Goal: Obtain resource: Obtain resource

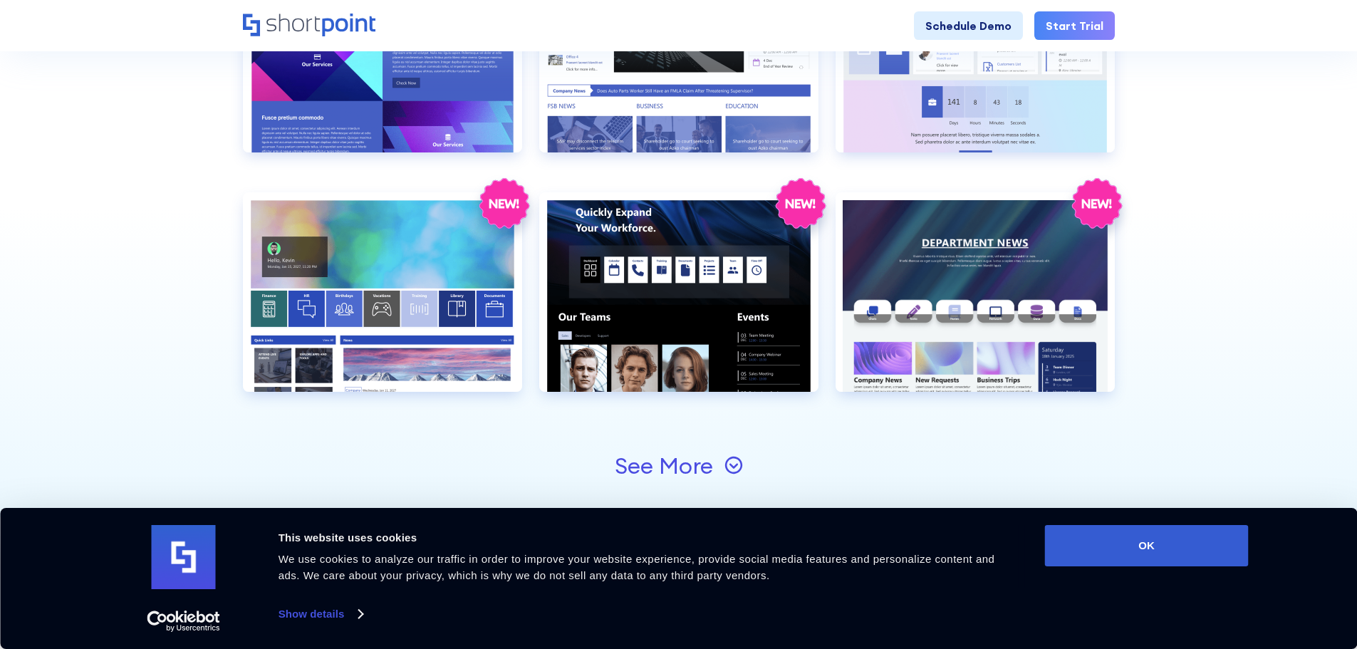
scroll to position [1693, 0]
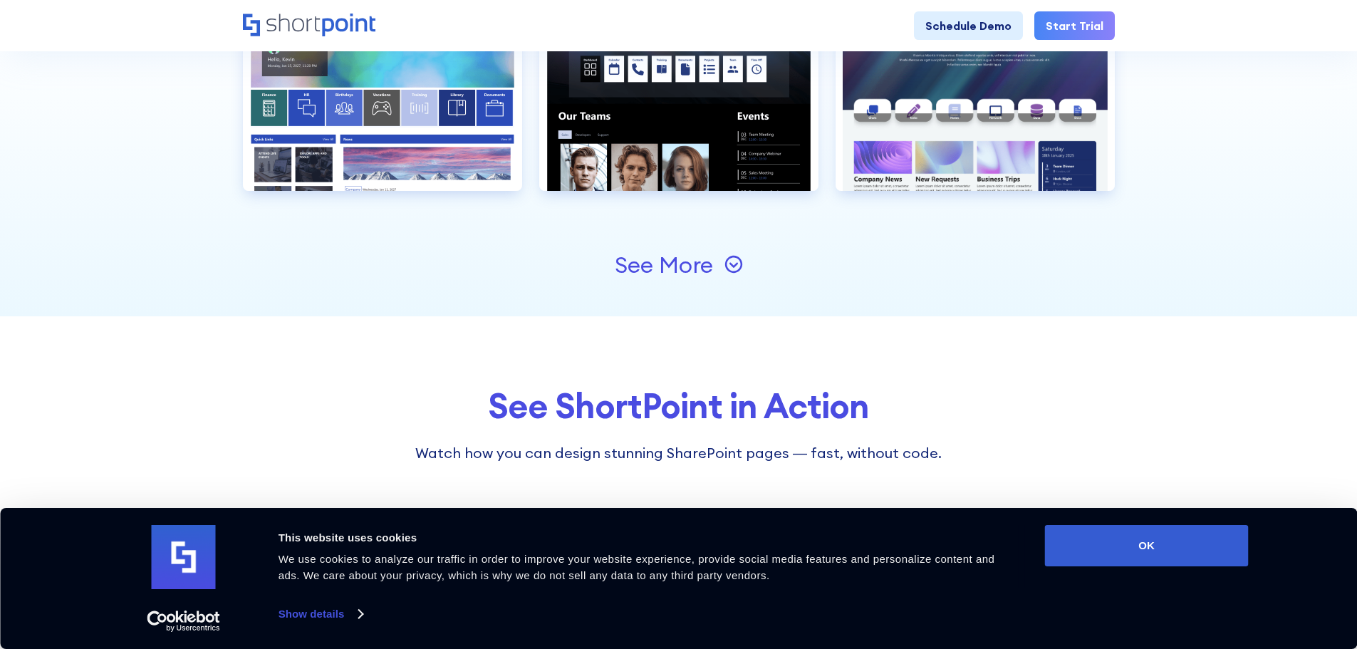
click at [689, 271] on div "See More" at bounding box center [664, 265] width 98 height 23
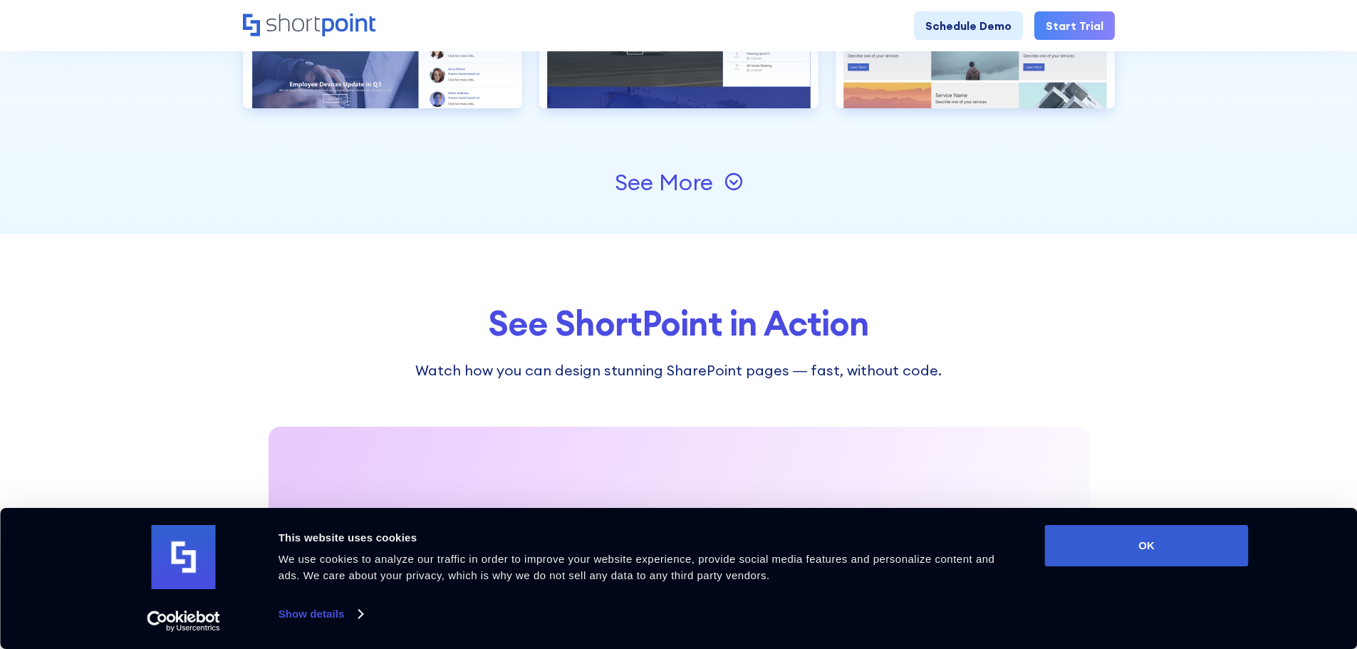
scroll to position [2261, 0]
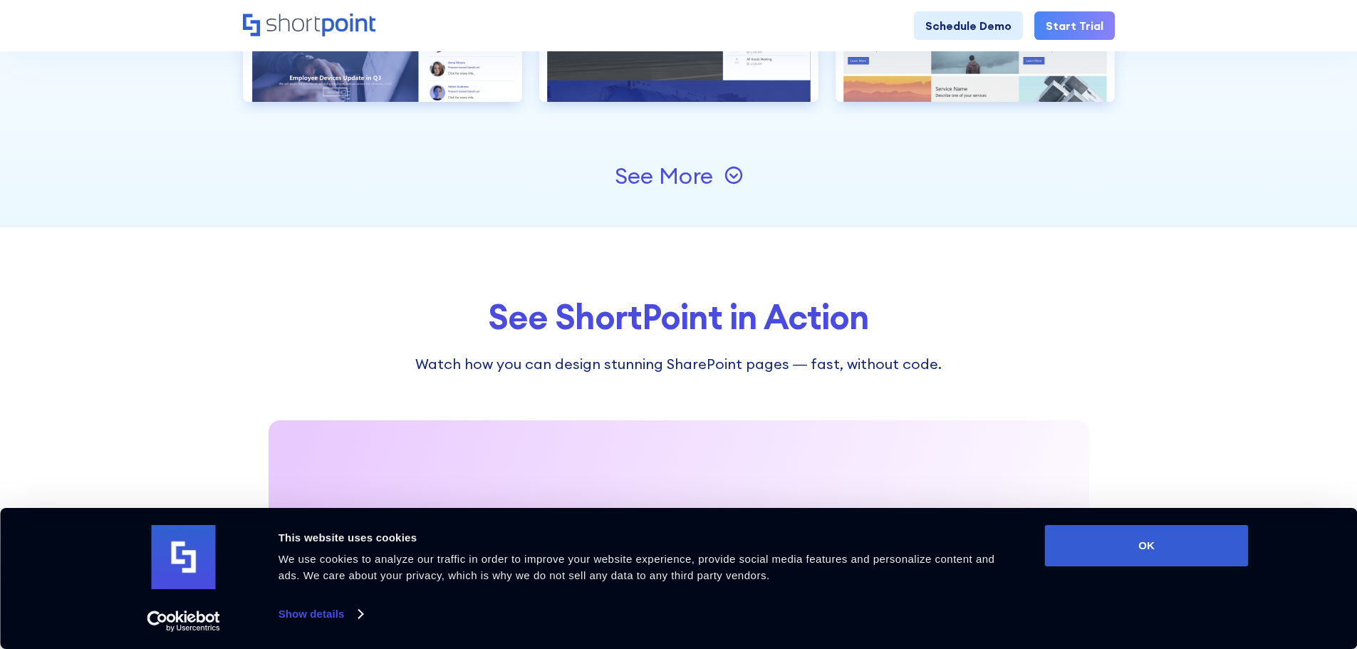
click at [708, 170] on div "See More" at bounding box center [664, 176] width 98 height 23
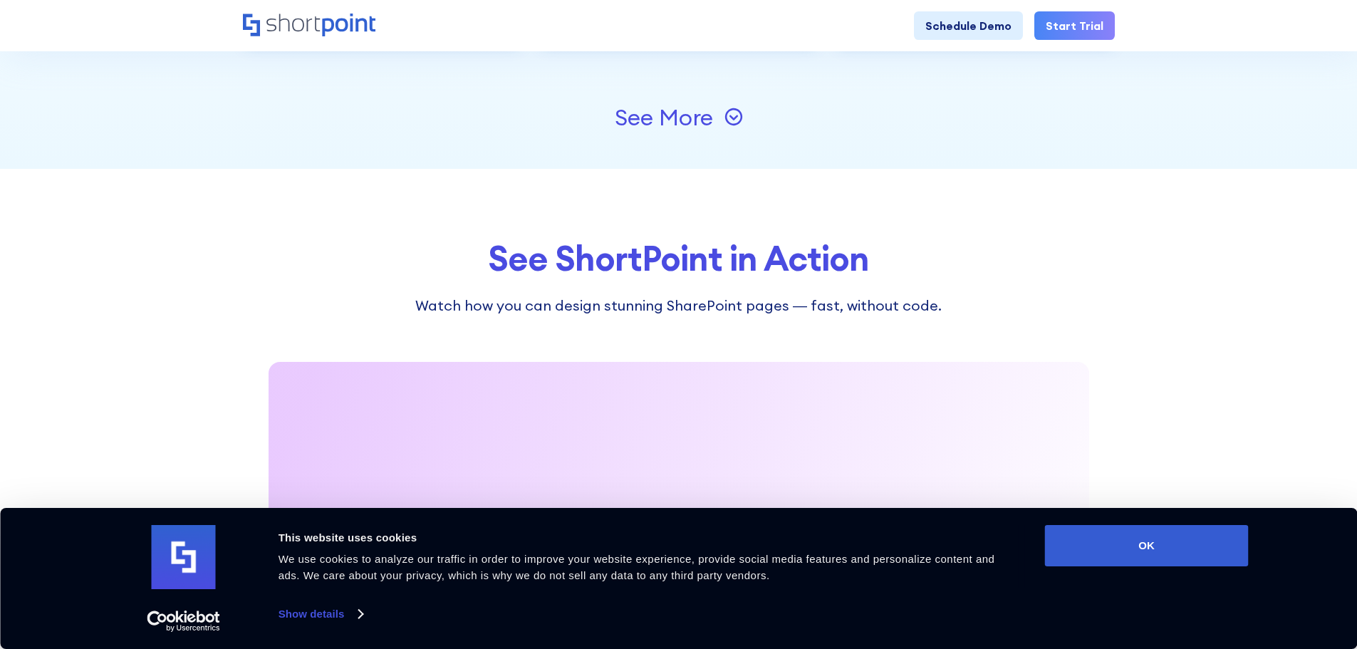
scroll to position [2805, 0]
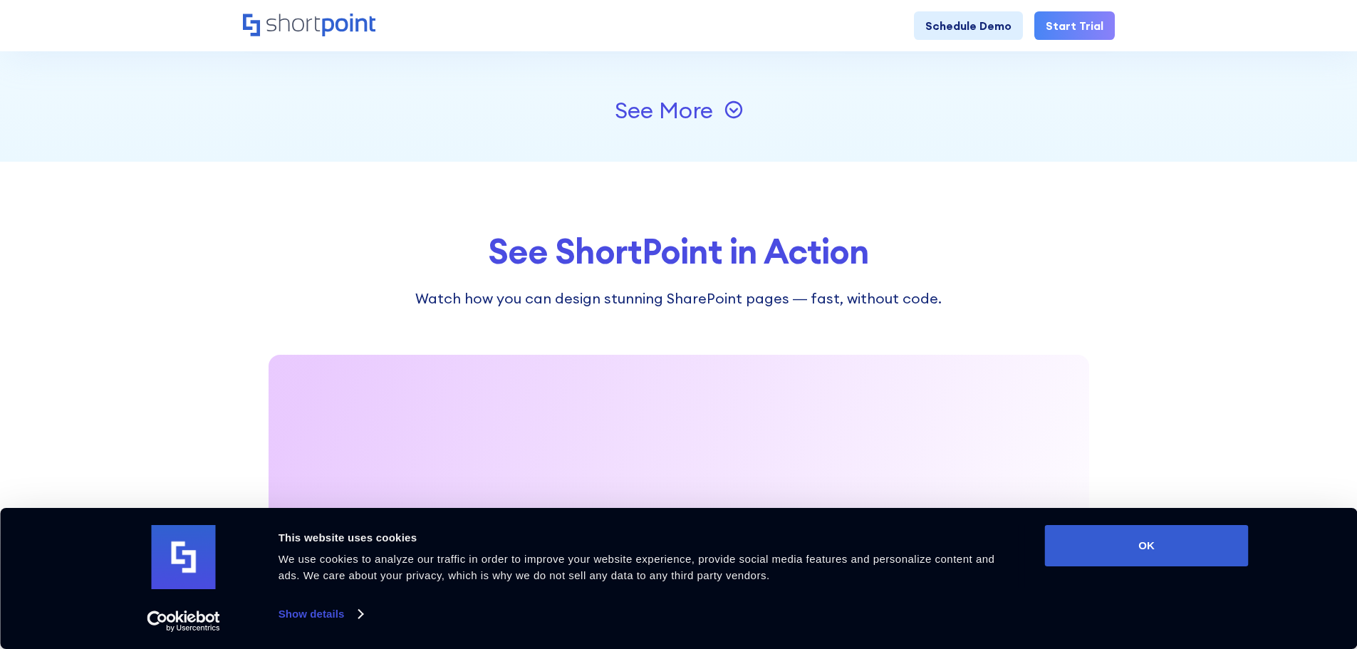
click at [727, 115] on icon at bounding box center [733, 109] width 19 height 19
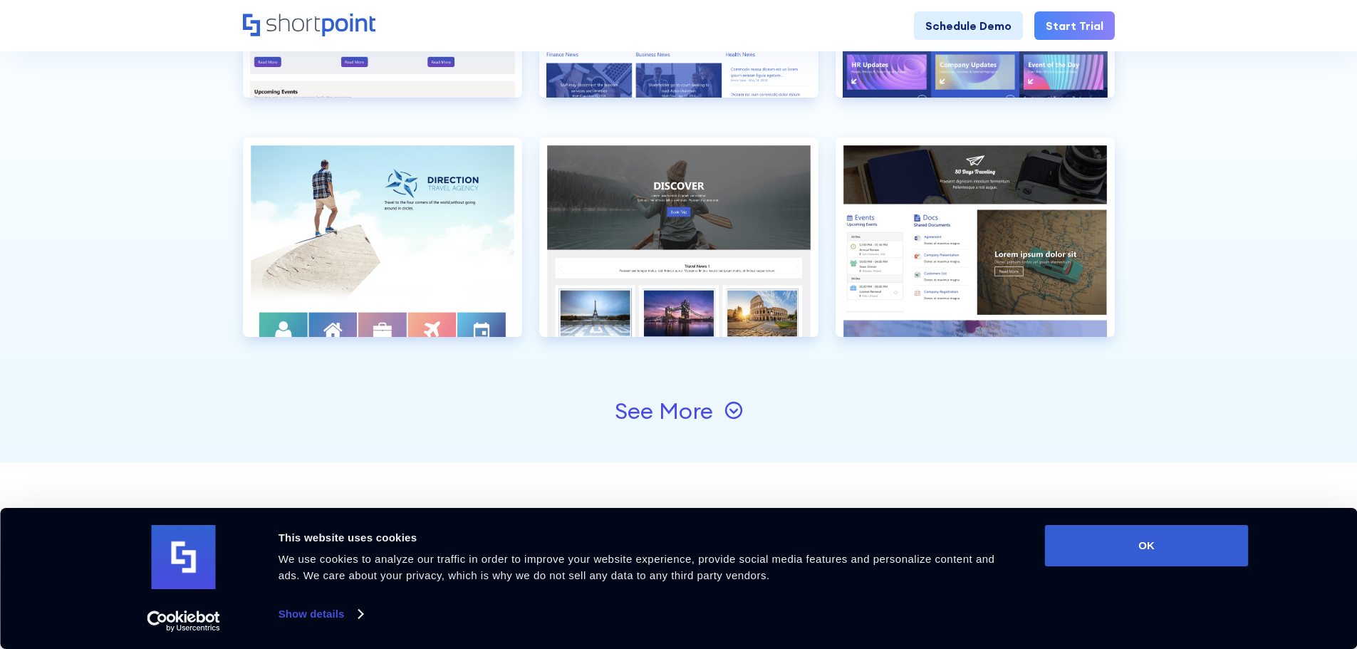
scroll to position [3065, 0]
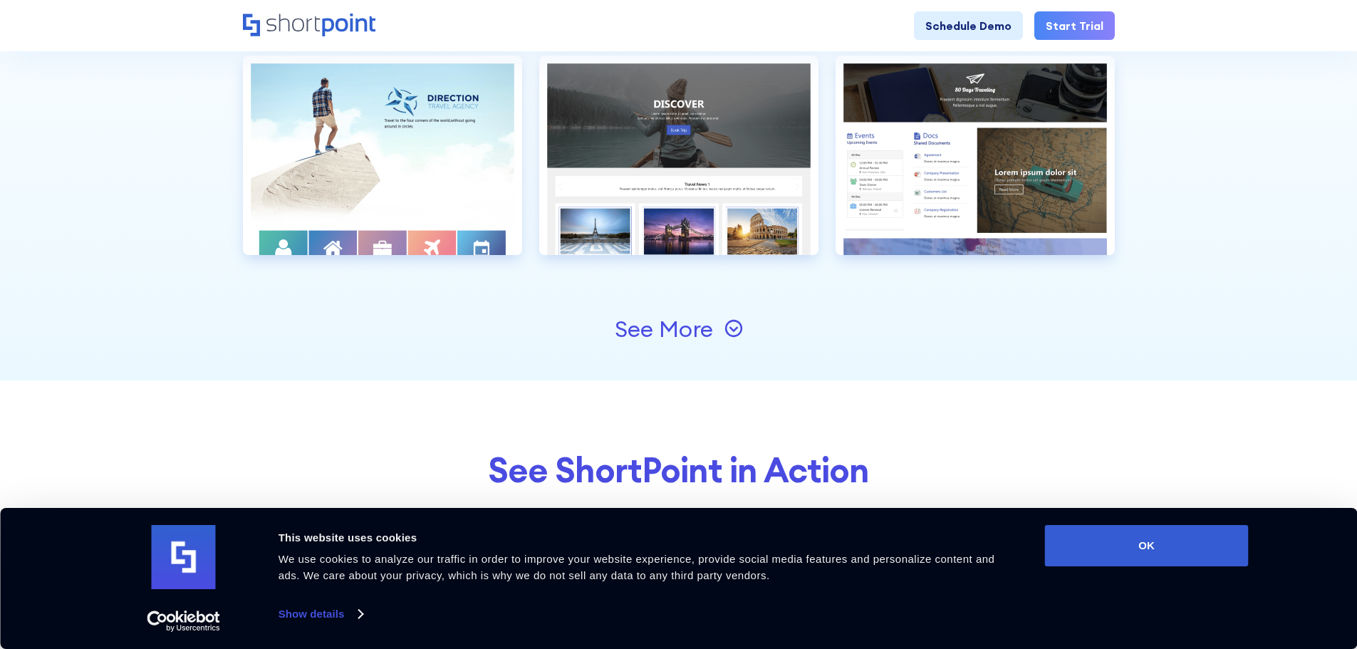
click at [727, 324] on icon at bounding box center [732, 328] width 17 height 17
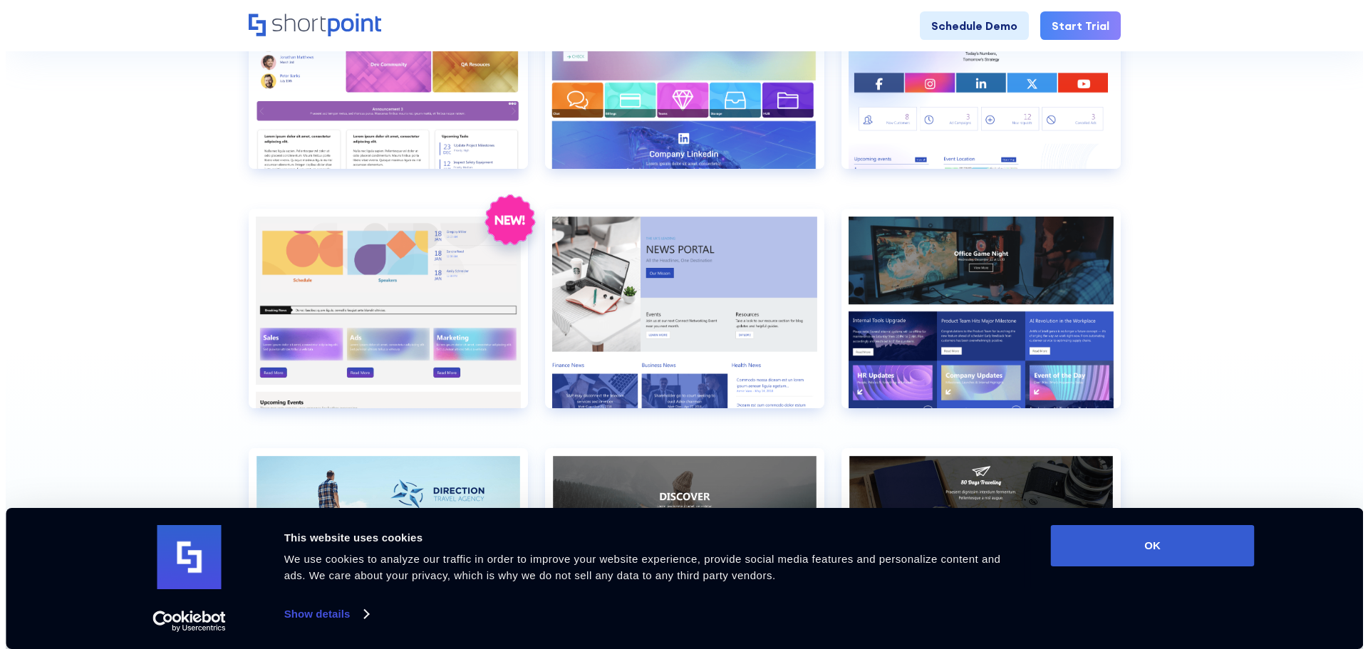
scroll to position [2836, 0]
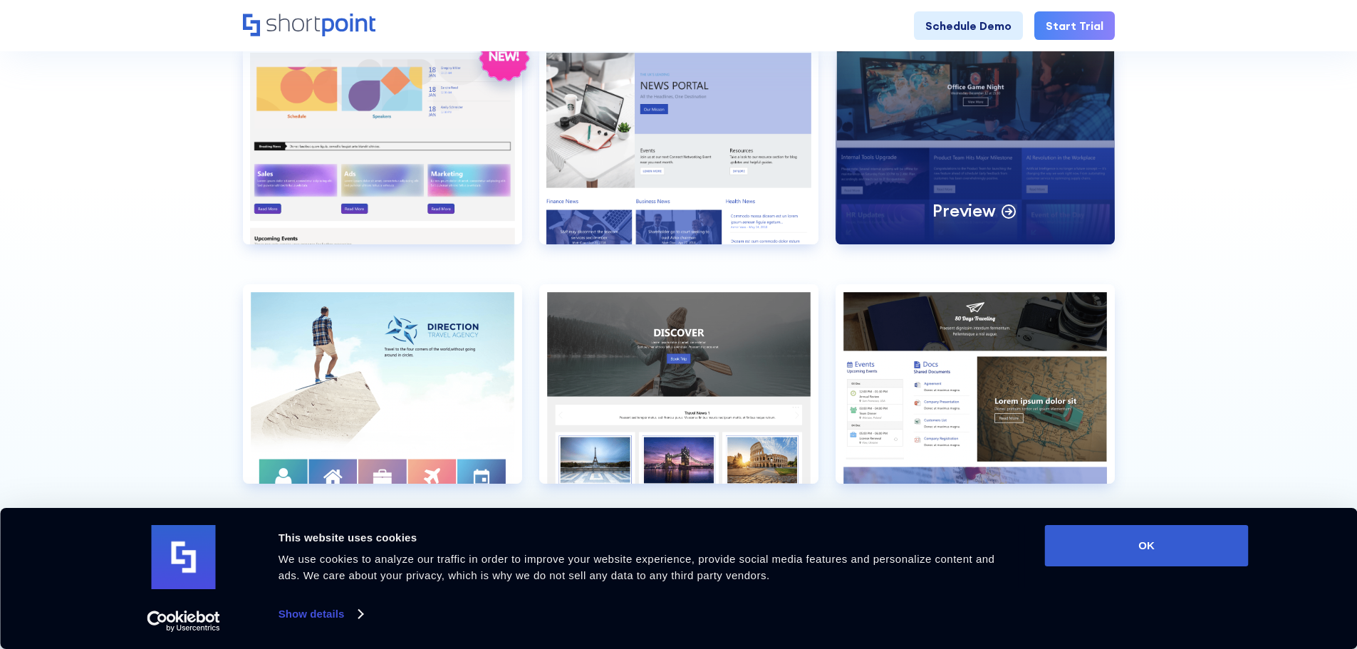
click at [1008, 137] on div "Preview" at bounding box center [975, 144] width 279 height 199
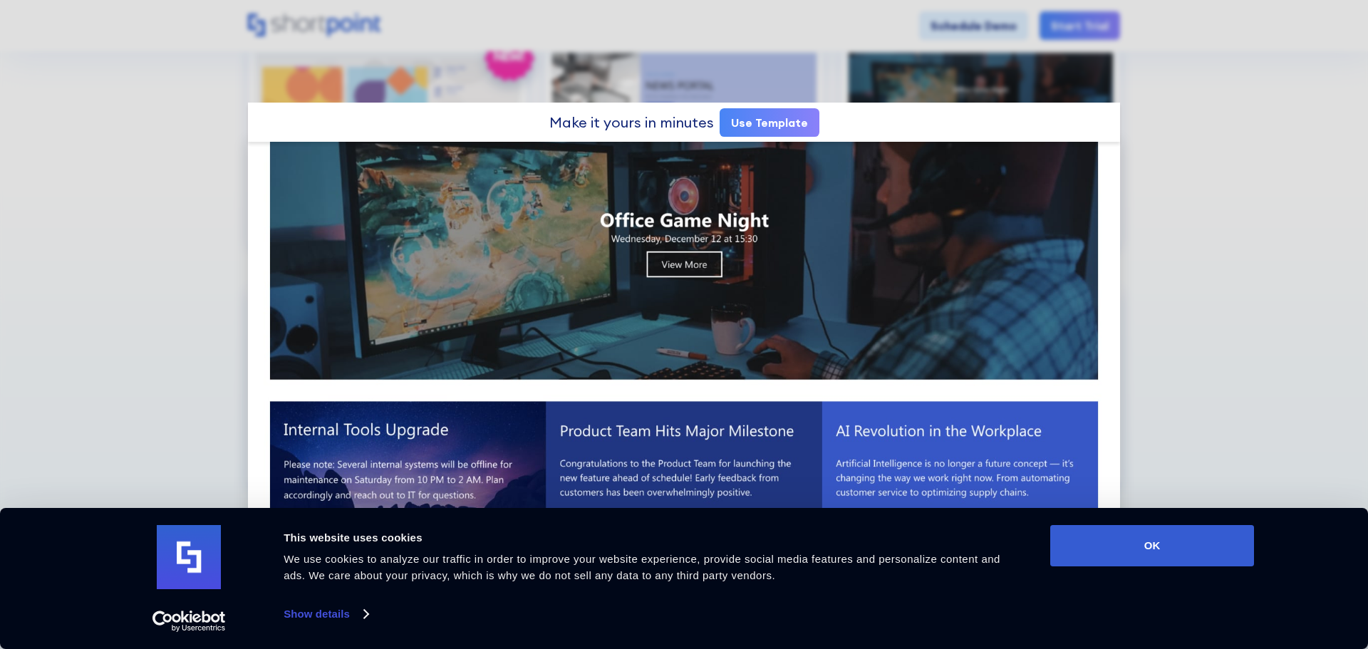
scroll to position [0, 0]
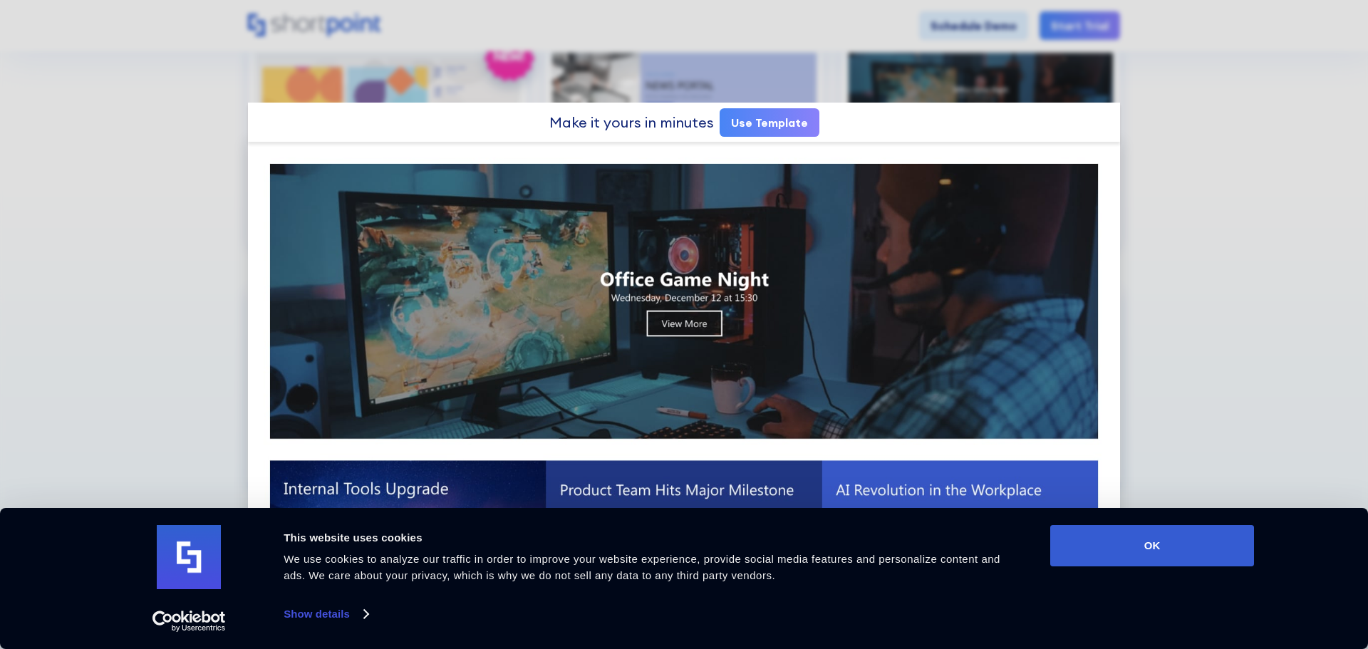
click at [753, 125] on link "Use Template" at bounding box center [769, 122] width 100 height 28
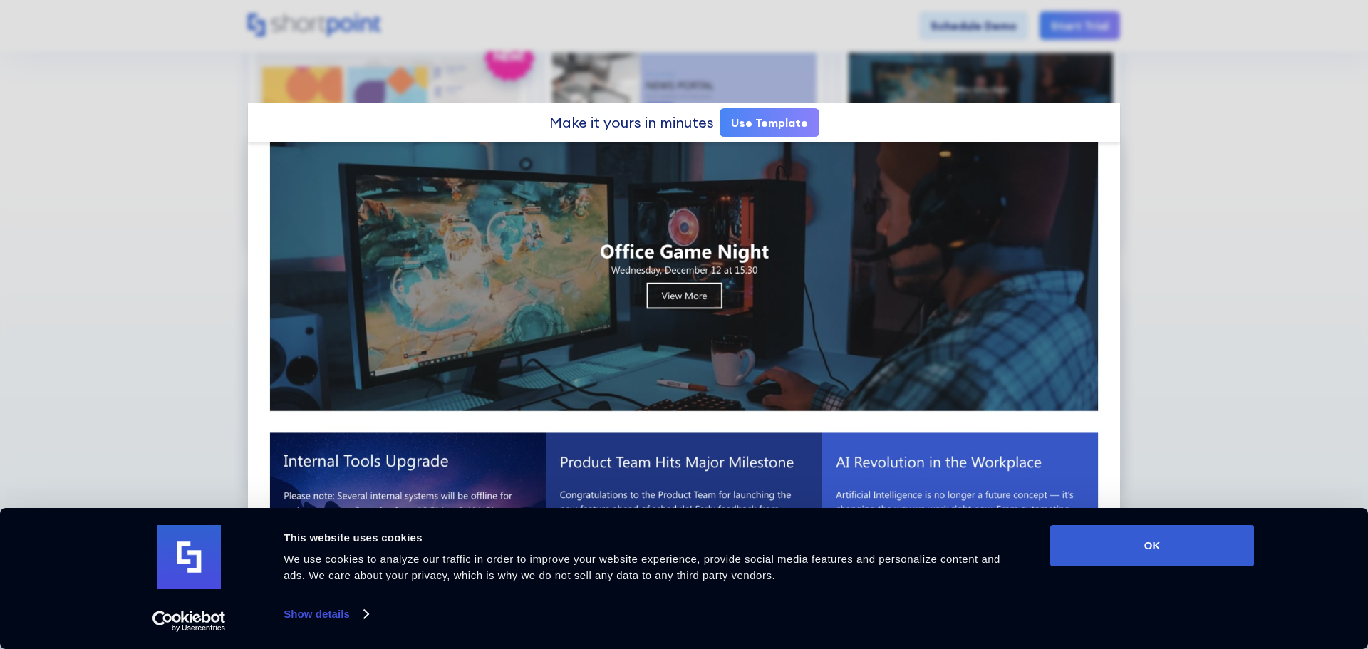
scroll to position [154, 0]
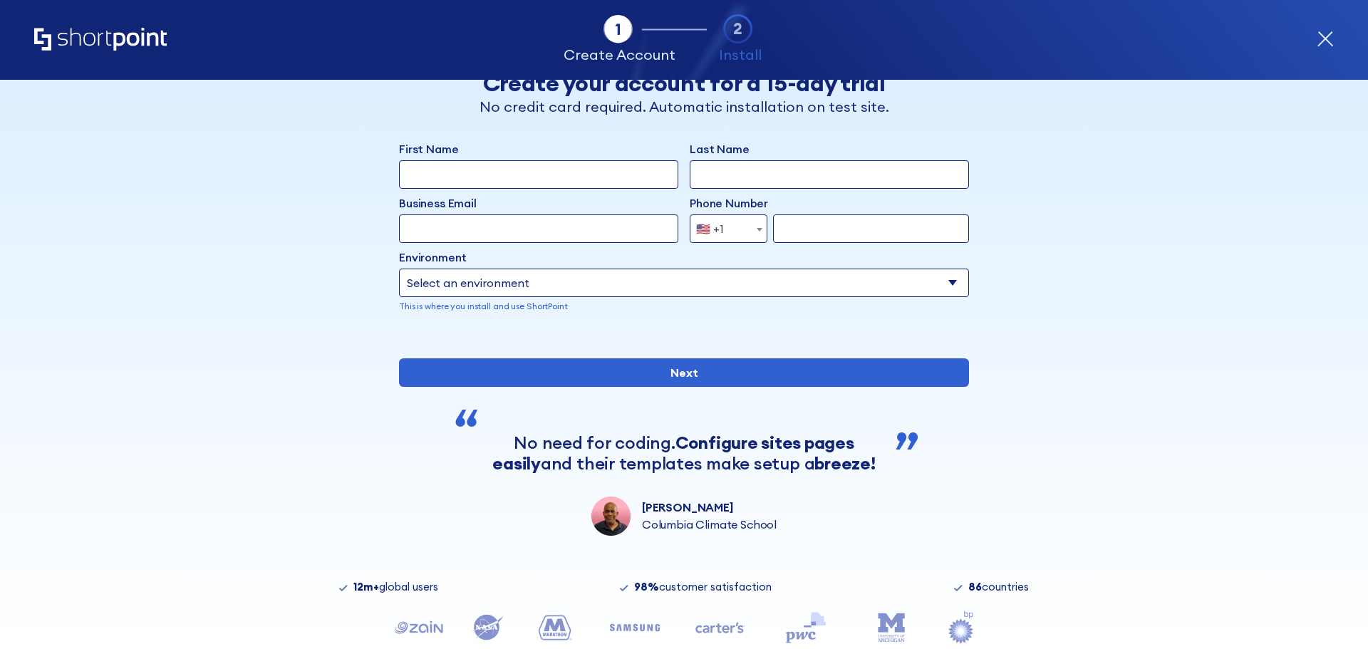
scroll to position [124, 0]
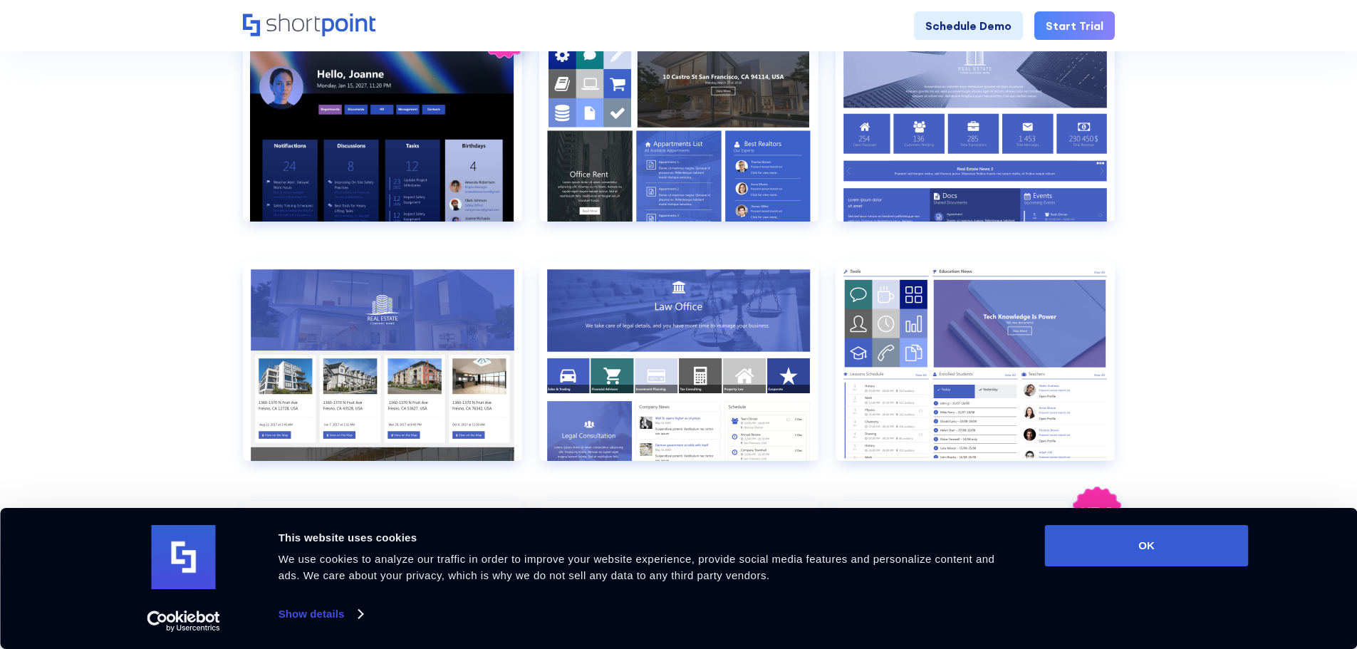
scroll to position [724, 0]
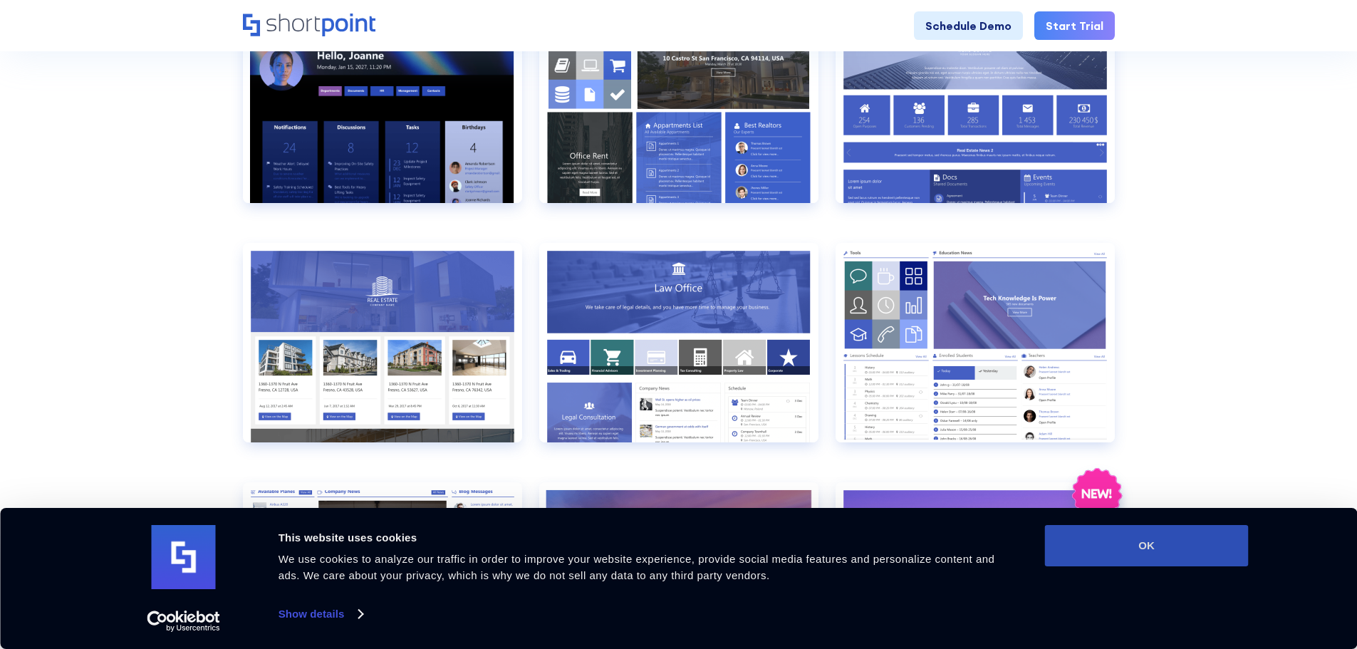
click at [1195, 548] on button "OK" at bounding box center [1147, 545] width 204 height 41
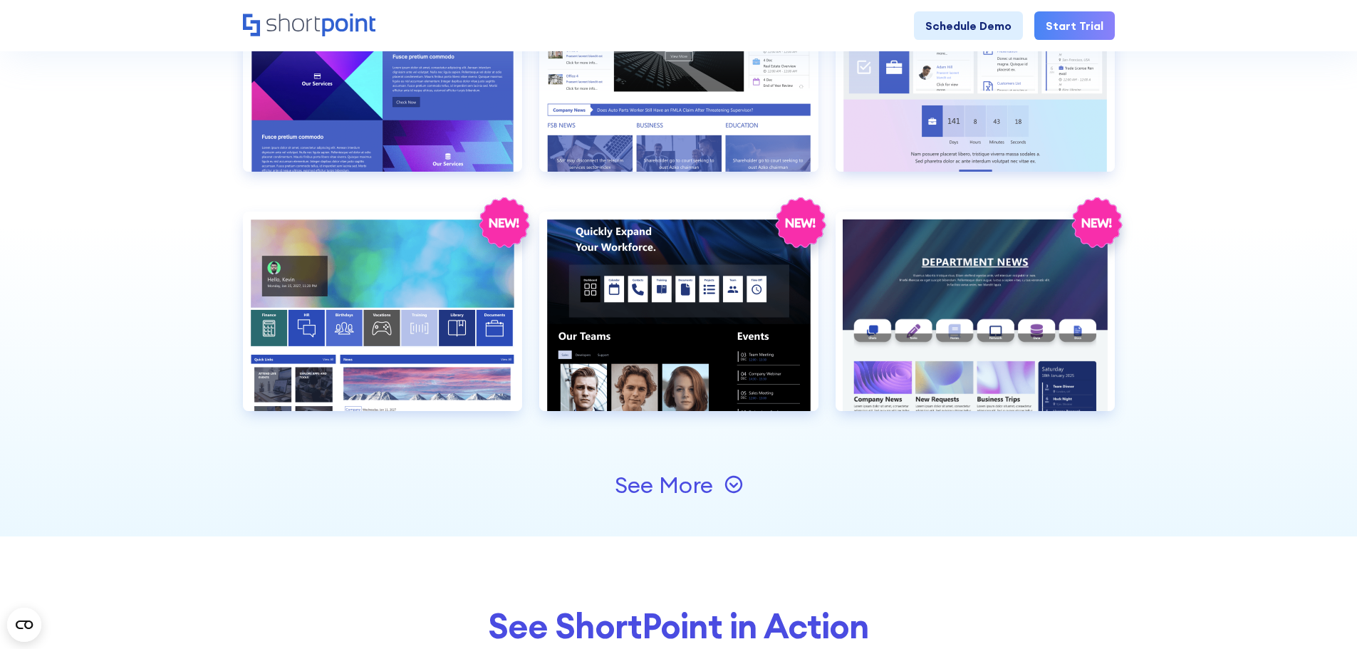
scroll to position [1537, 0]
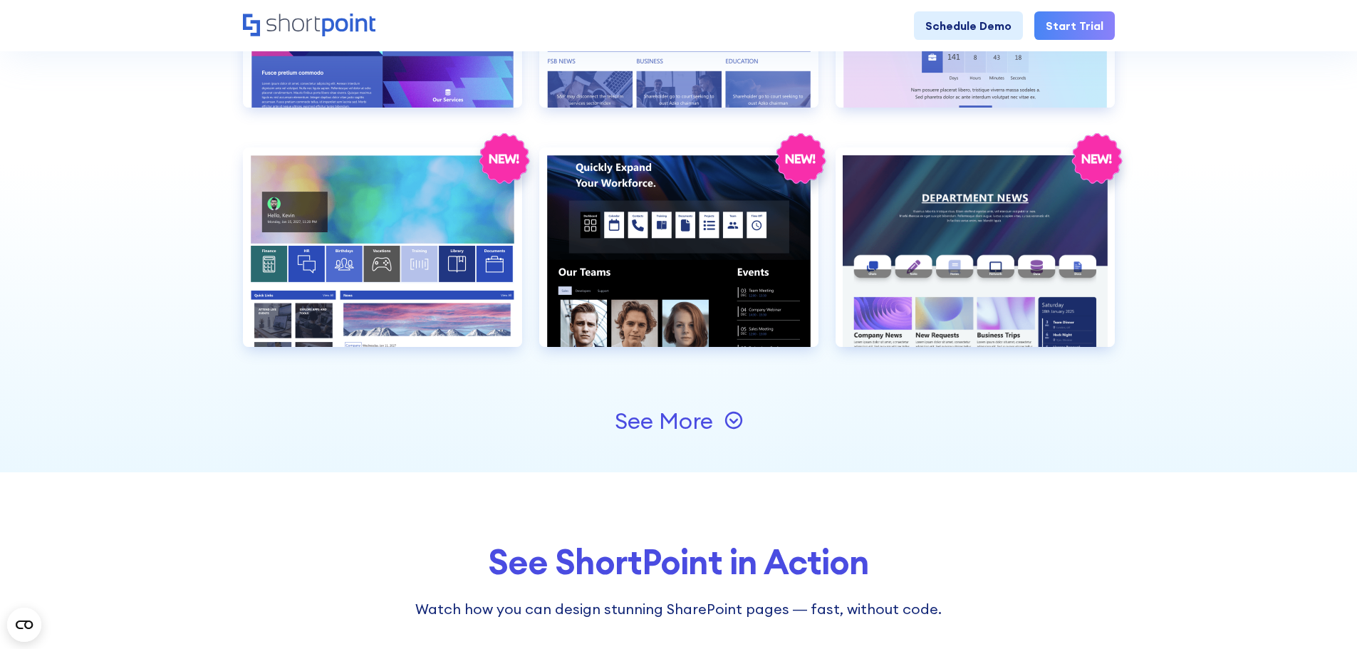
click at [734, 420] on icon at bounding box center [733, 420] width 19 height 19
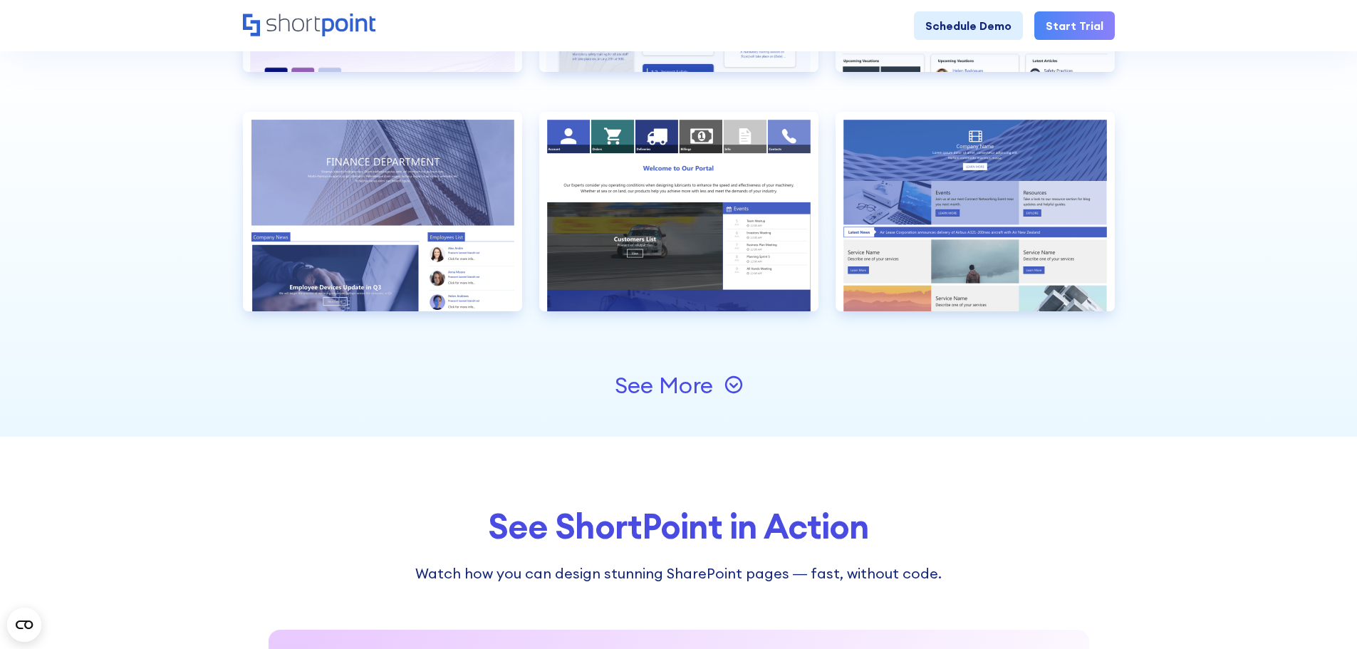
scroll to position [2052, 0]
click at [733, 385] on icon at bounding box center [733, 384] width 9 height 5
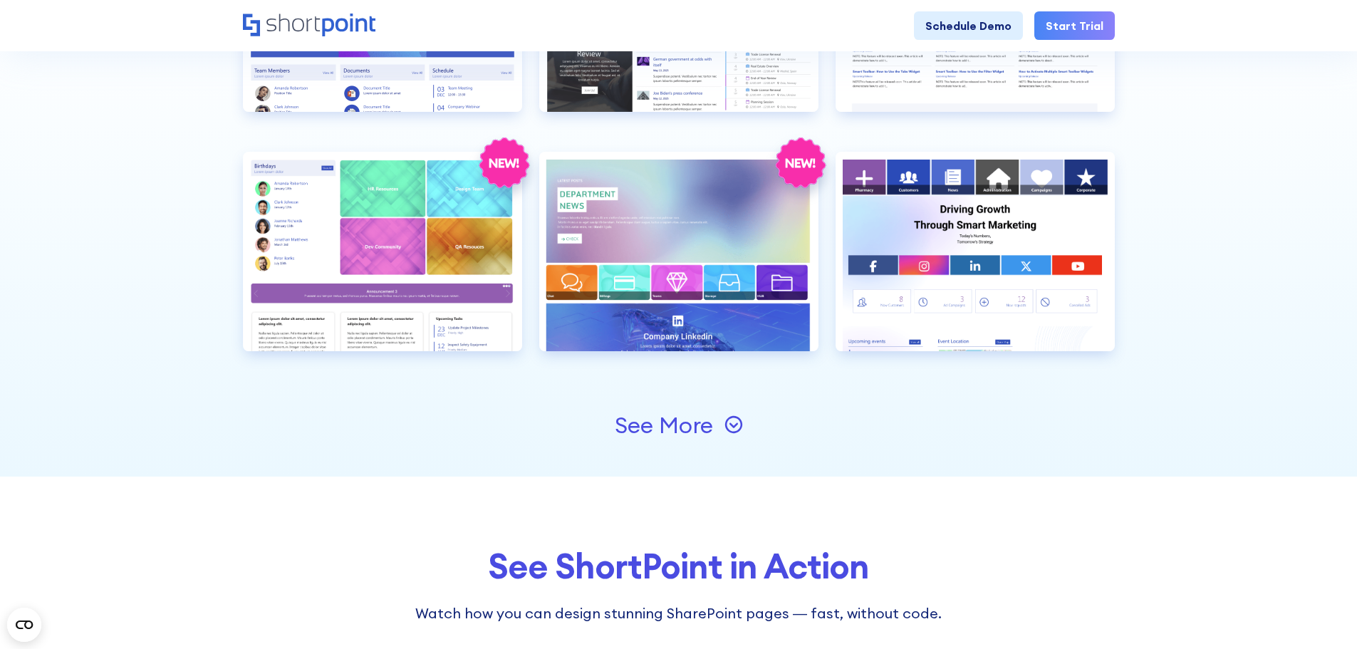
scroll to position [2492, 0]
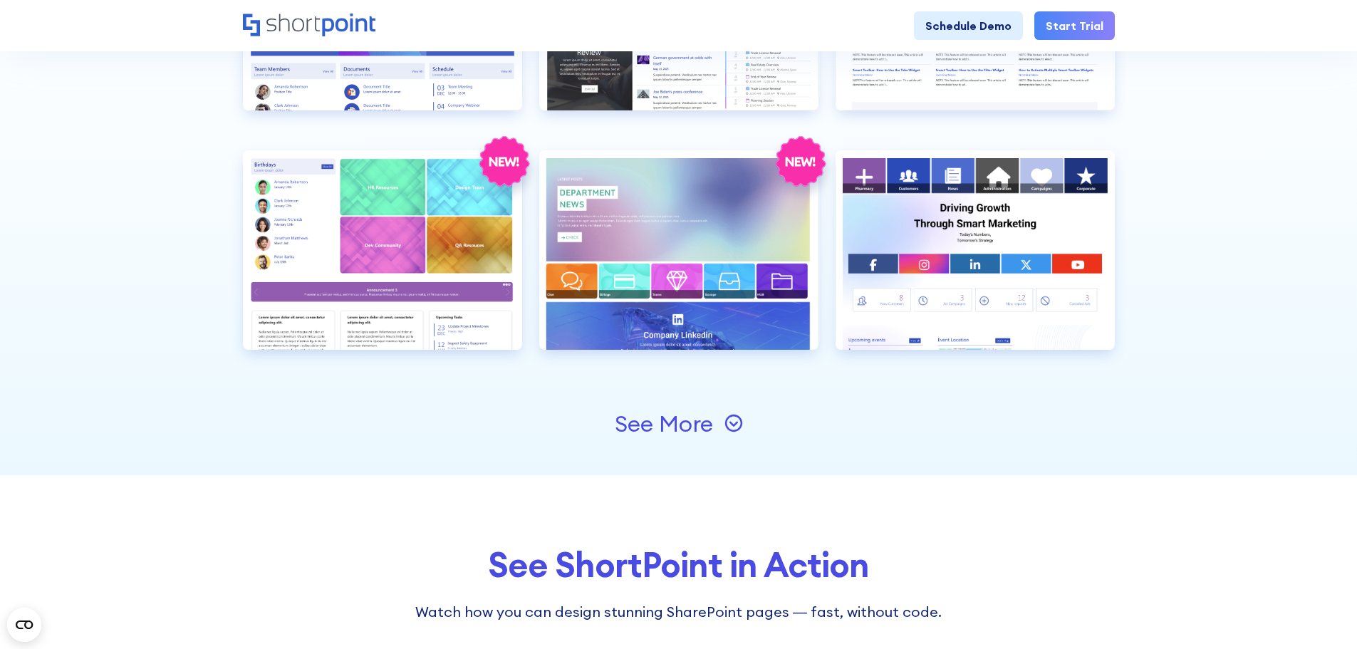
click at [729, 420] on icon at bounding box center [733, 423] width 19 height 19
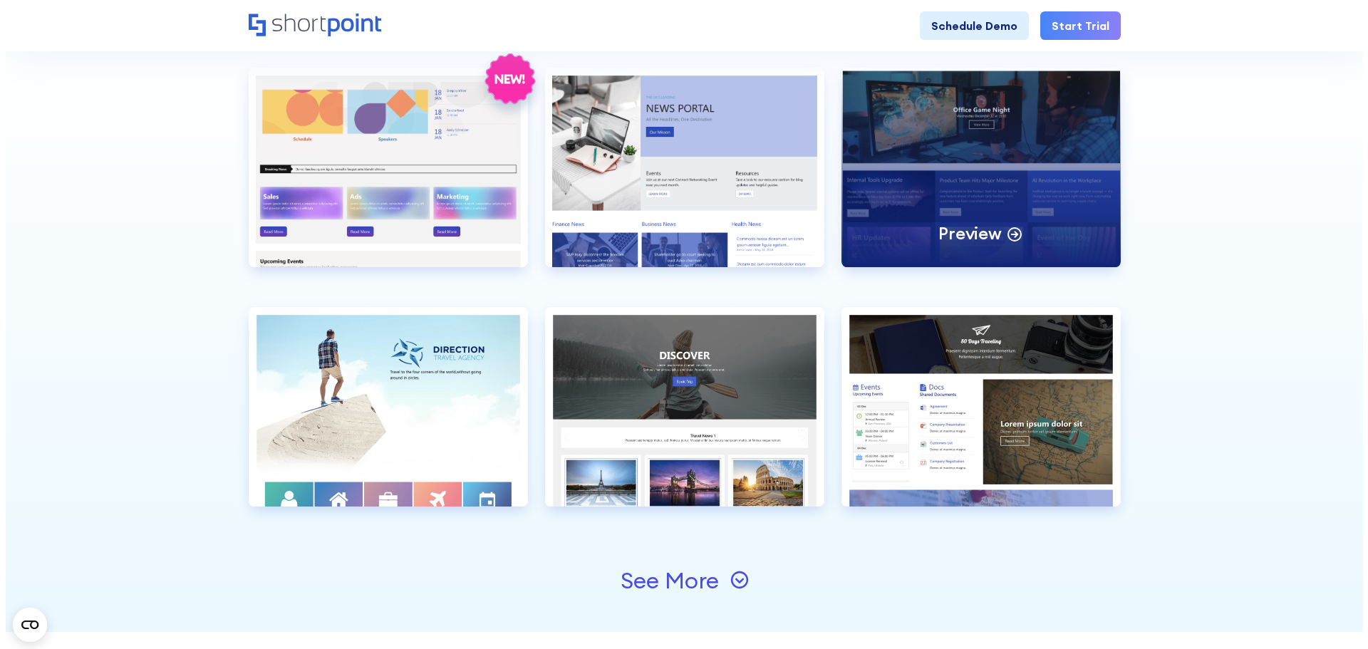
scroll to position [2811, 0]
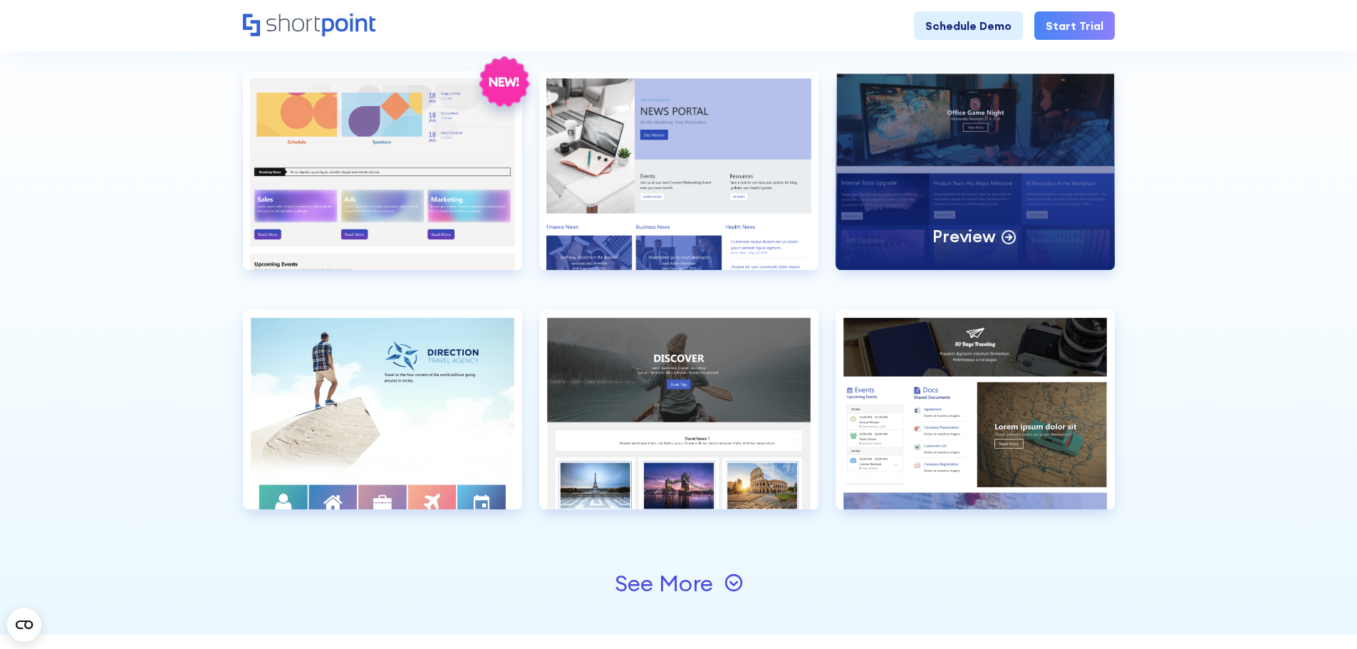
click at [991, 239] on p "Preview" at bounding box center [963, 236] width 63 height 22
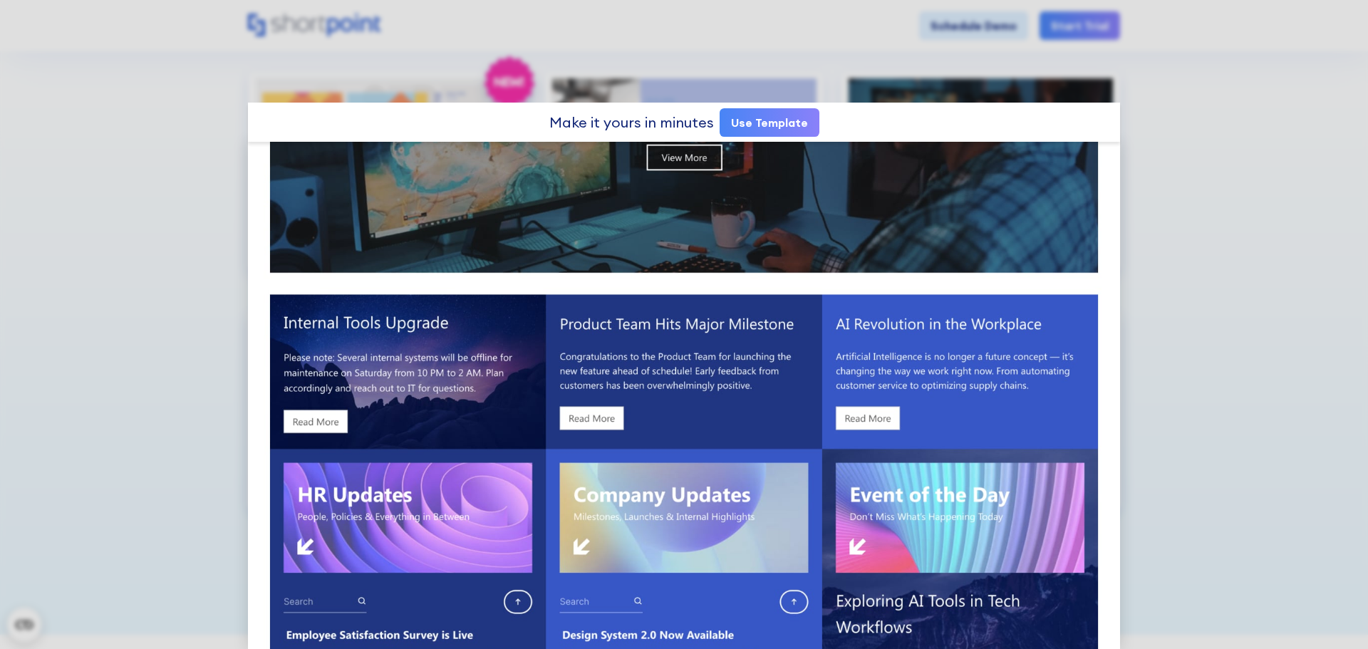
scroll to position [191, 0]
